Goal: Communication & Community: Answer question/provide support

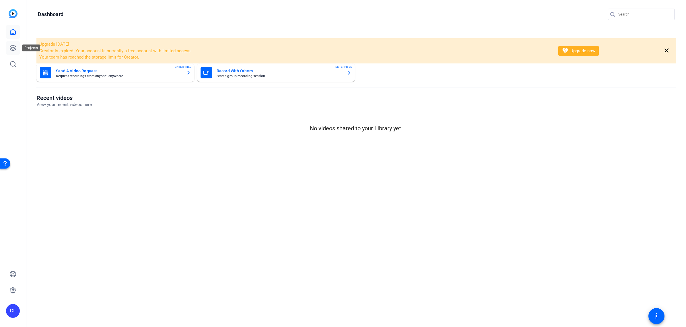
click at [12, 49] on icon at bounding box center [12, 47] width 7 height 7
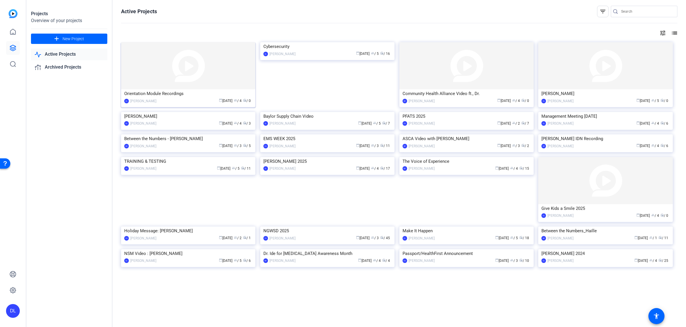
click at [141, 72] on img at bounding box center [188, 65] width 134 height 47
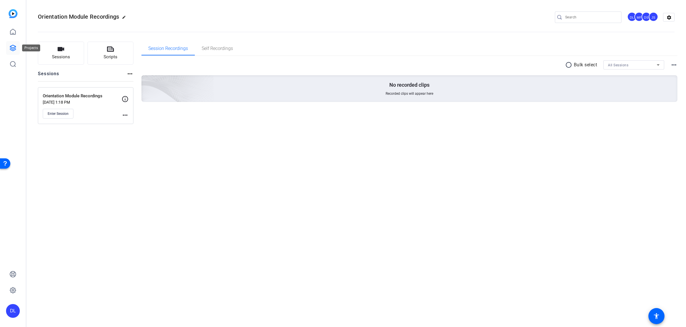
click at [14, 50] on icon at bounding box center [13, 48] width 6 height 6
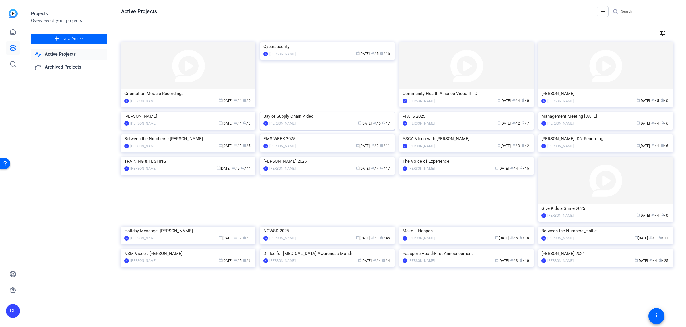
click at [287, 112] on img at bounding box center [327, 112] width 134 height 0
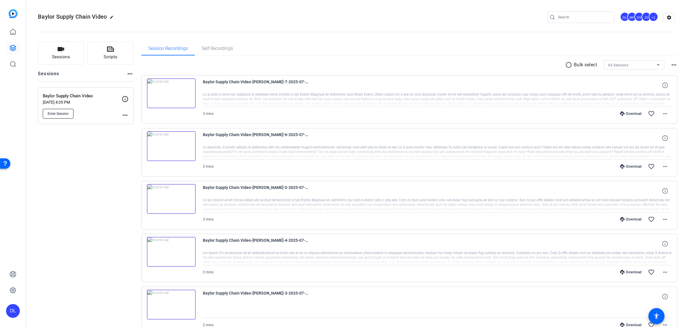
click at [68, 115] on span "Enter Session" at bounding box center [58, 113] width 21 height 5
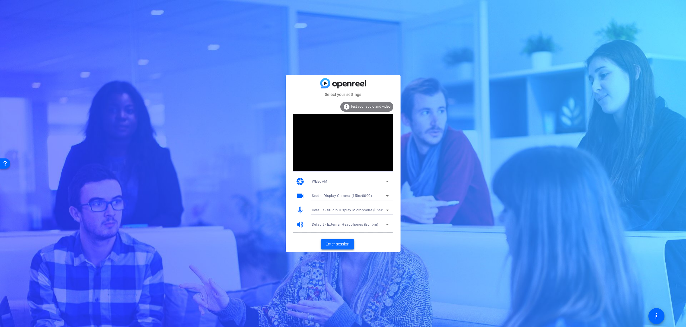
click at [335, 244] on span "Enter session" at bounding box center [338, 244] width 24 height 6
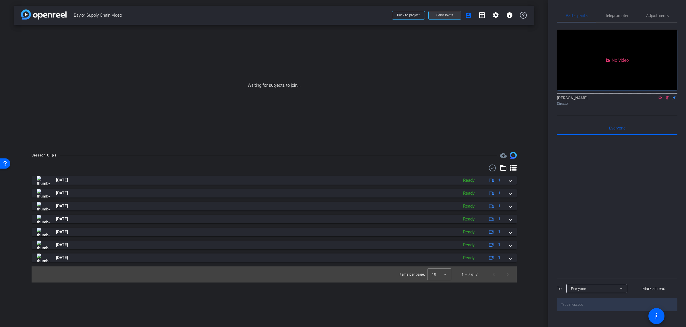
click at [455, 18] on span at bounding box center [445, 15] width 32 height 14
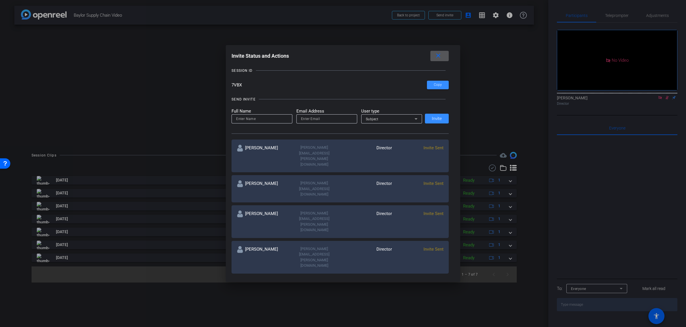
scroll to position [70, 0]
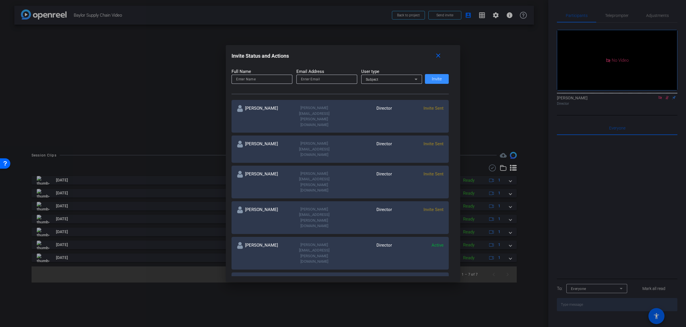
click at [441, 307] on mat-icon "more_horiz" at bounding box center [440, 310] width 7 height 7
click at [448, 246] on span "Re-Send Invite" at bounding box center [462, 245] width 43 height 7
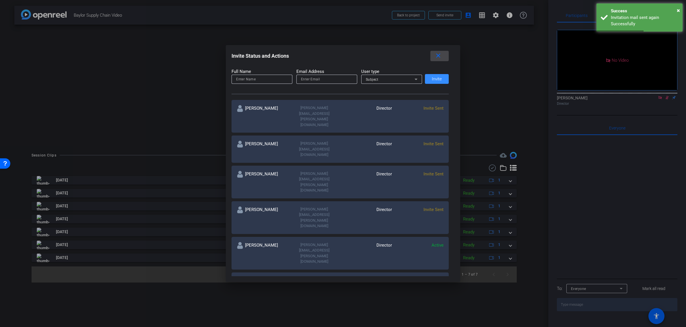
click at [436, 55] on mat-icon "close" at bounding box center [438, 55] width 7 height 7
